Goal: Task Accomplishment & Management: Complete application form

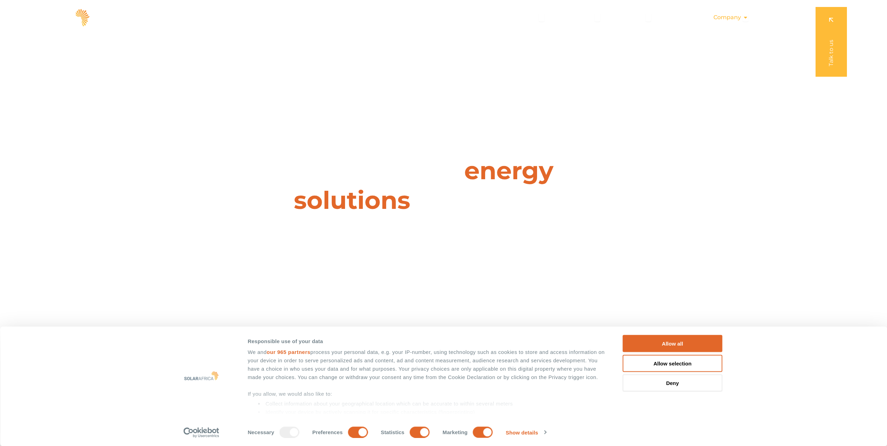
click at [743, 18] on icon "Menu" at bounding box center [746, 18] width 6 height 6
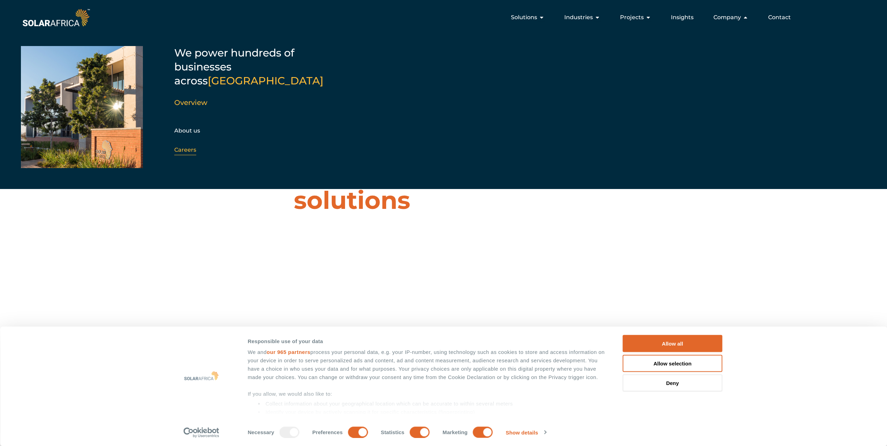
click at [188, 146] on link "Careers" at bounding box center [185, 149] width 22 height 7
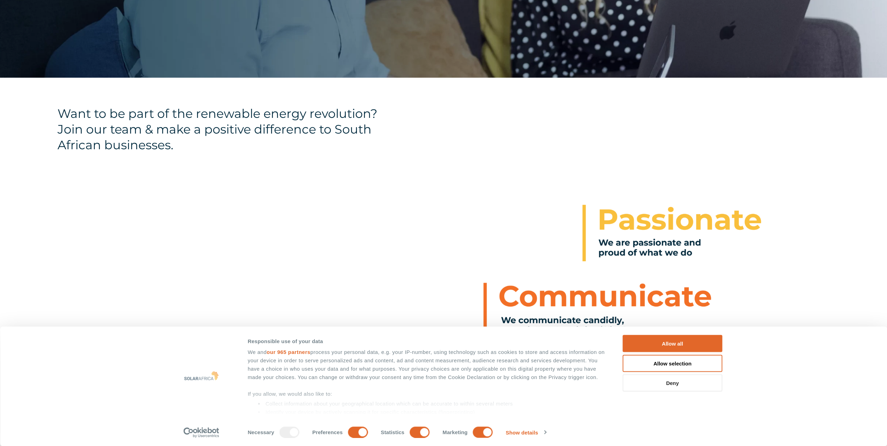
click at [652, 382] on button "Deny" at bounding box center [673, 382] width 100 height 17
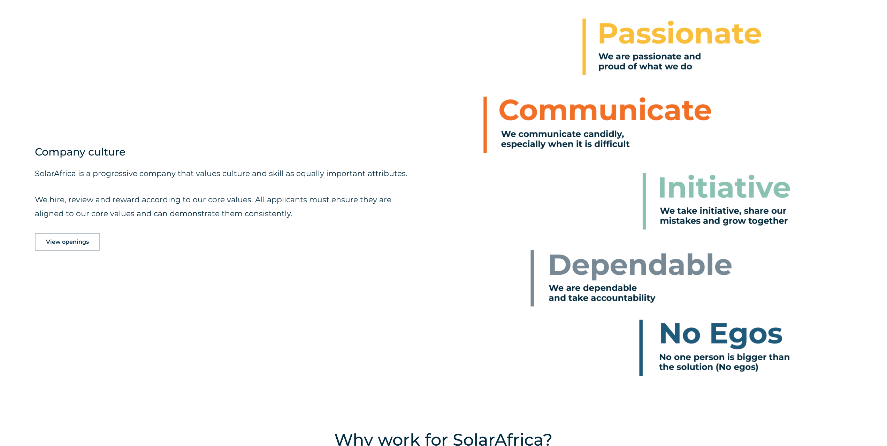
scroll to position [488, 0]
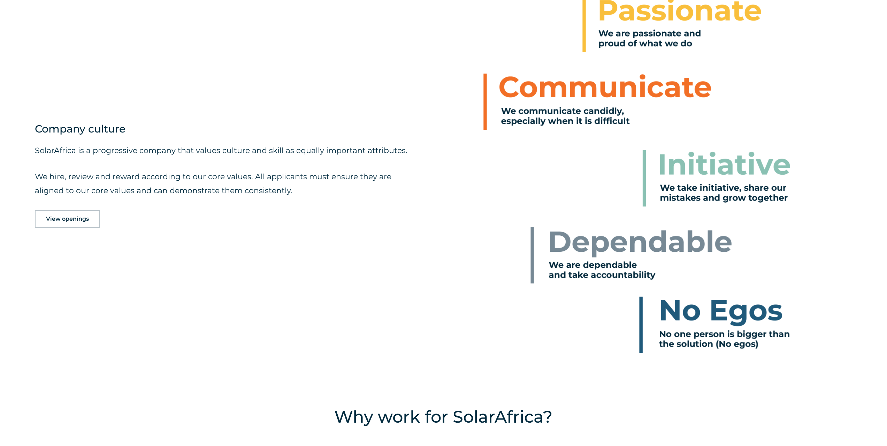
click at [69, 223] on link "View openings" at bounding box center [67, 218] width 65 height 17
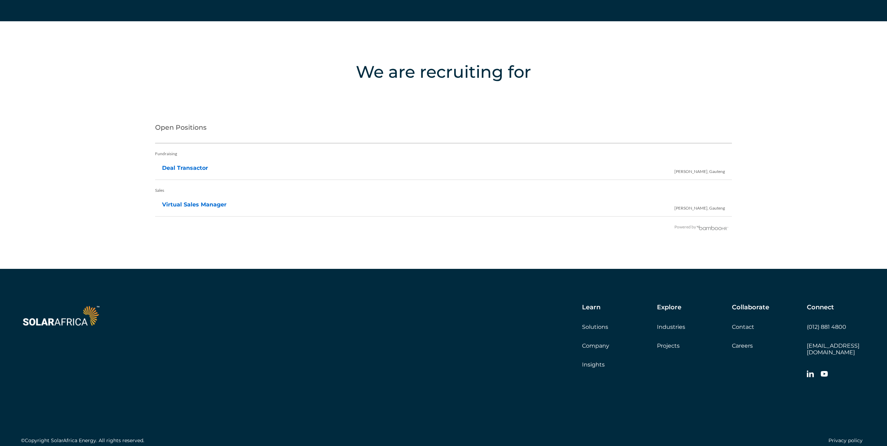
scroll to position [1540, 0]
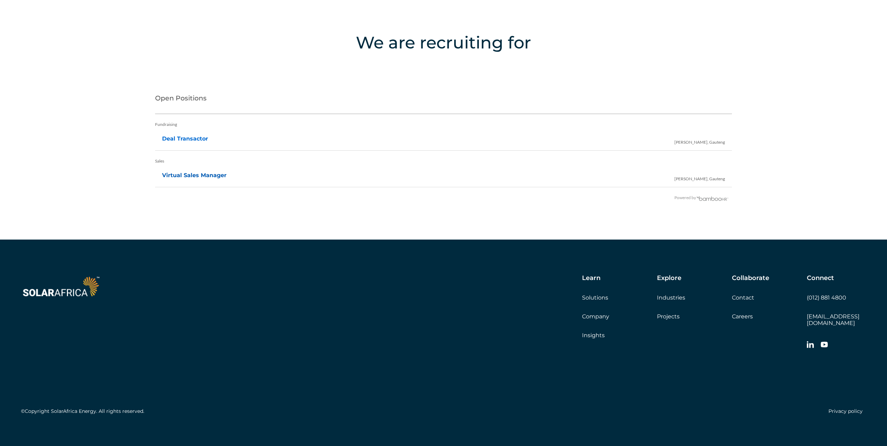
click at [198, 175] on link "Virtual Sales Manager" at bounding box center [194, 175] width 64 height 7
